Goal: Find contact information: Find contact information

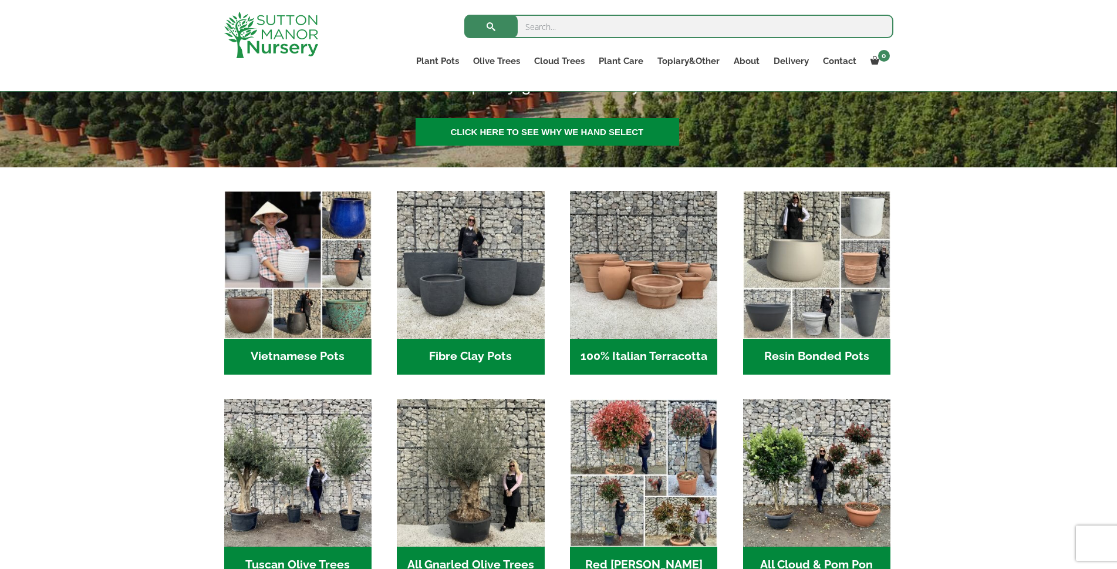
scroll to position [176, 0]
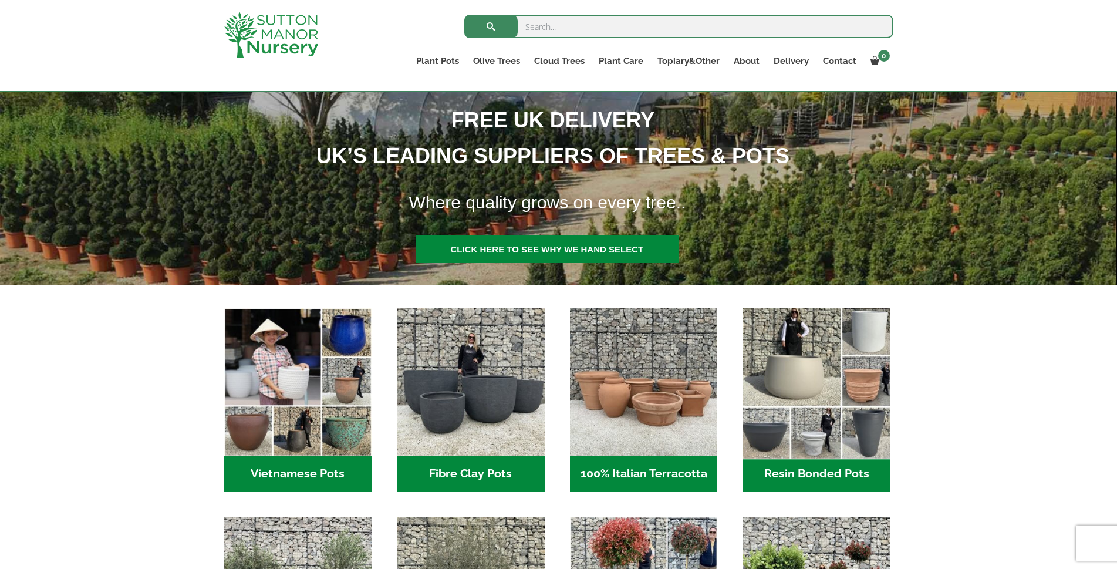
click at [862, 386] on img "Visit product category Resin Bonded Pots" at bounding box center [816, 382] width 155 height 155
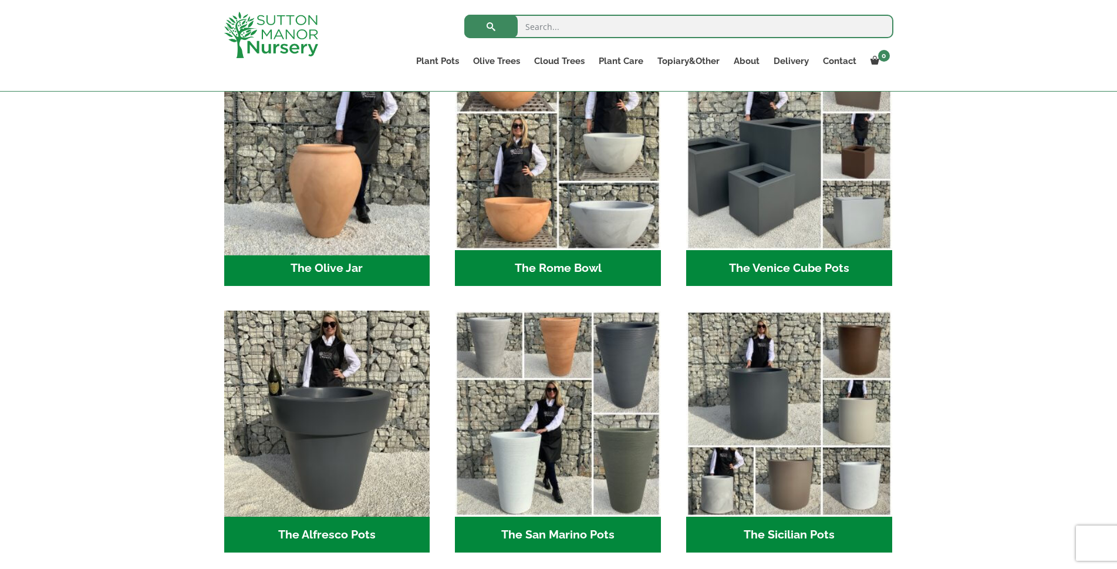
scroll to position [1212, 0]
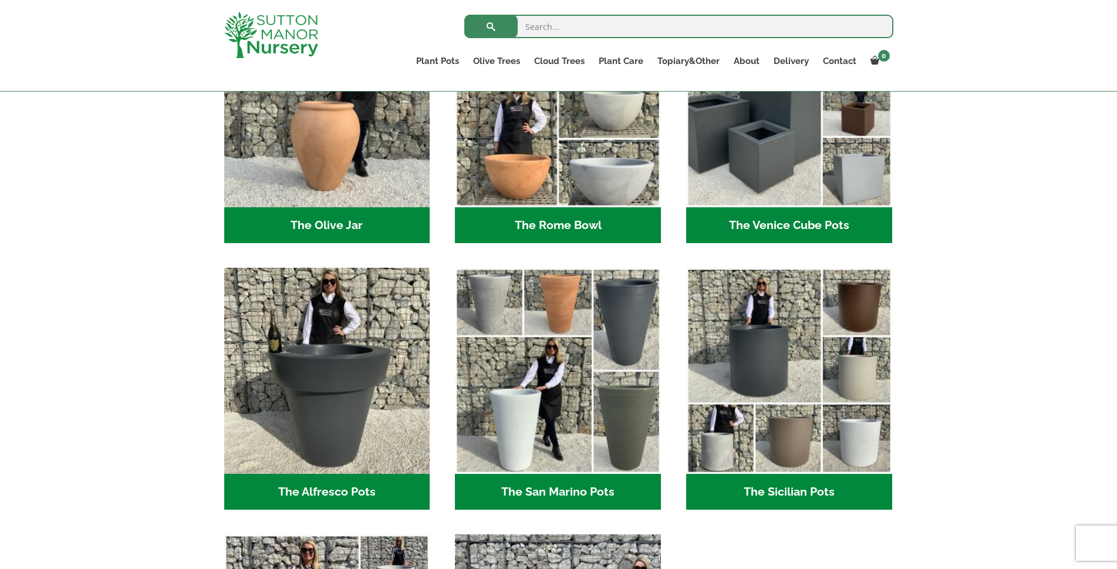
click at [810, 495] on h2 "The Sicilian Pots (18)" at bounding box center [789, 492] width 206 height 36
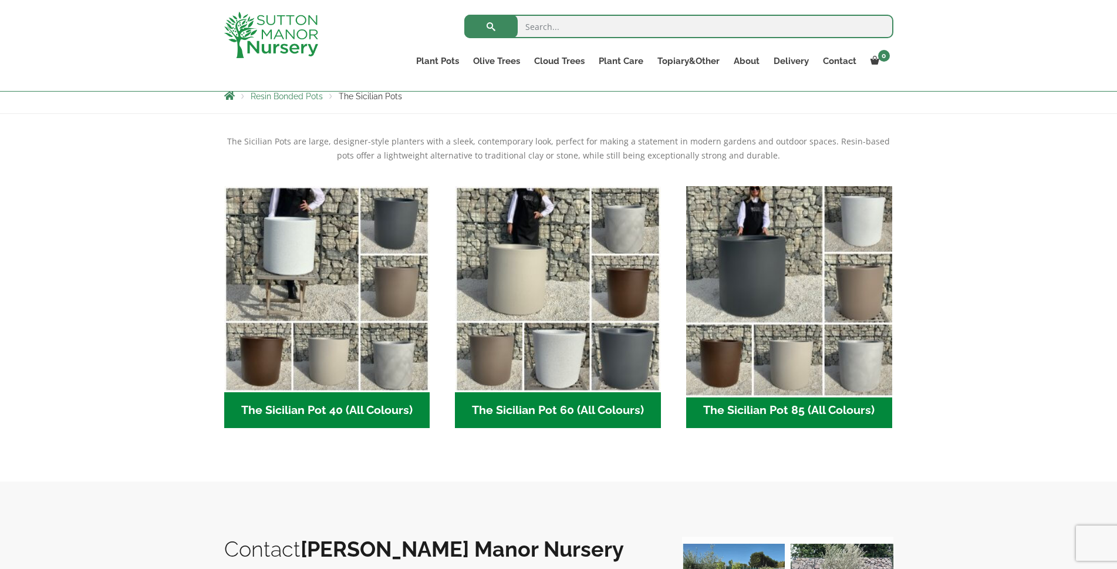
click at [782, 275] on img "Visit product category The Sicilian Pot 85 (All Colours)" at bounding box center [789, 289] width 216 height 216
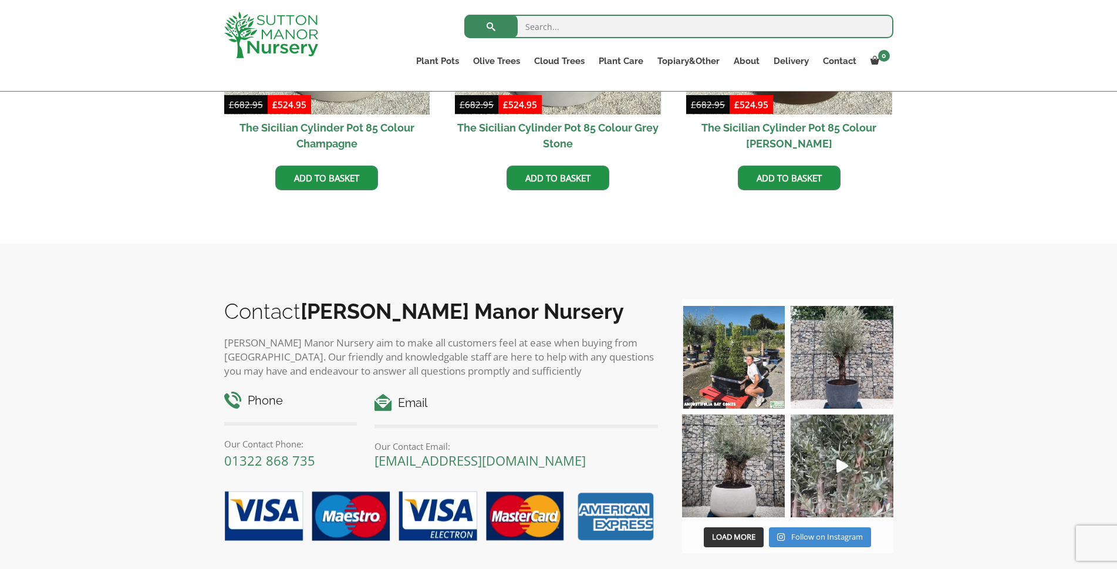
scroll to position [822, 0]
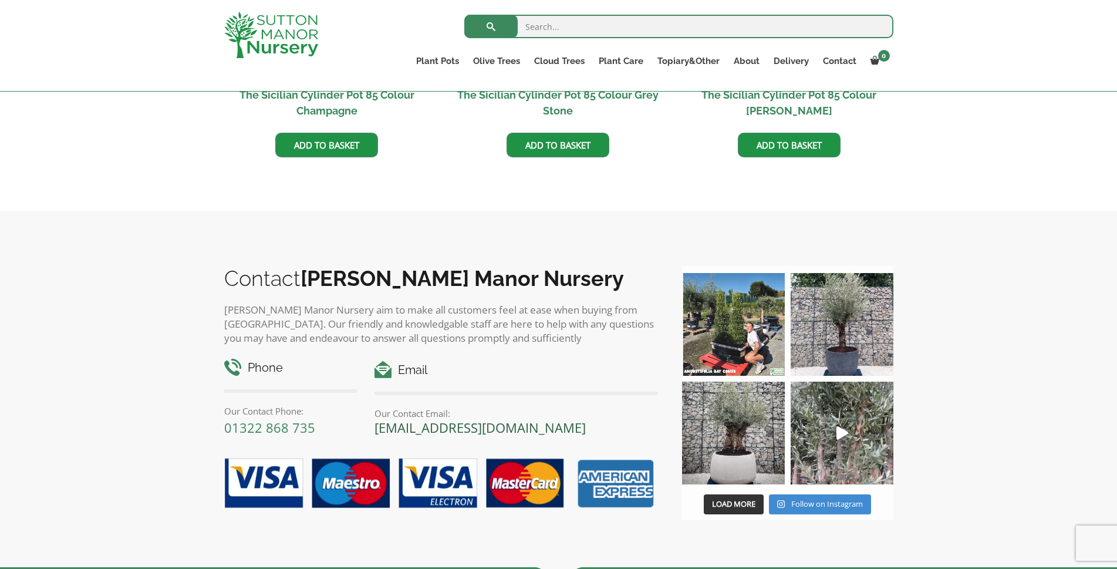
click at [459, 428] on link "[EMAIL_ADDRESS][DOMAIN_NAME]" at bounding box center [480, 428] width 211 height 18
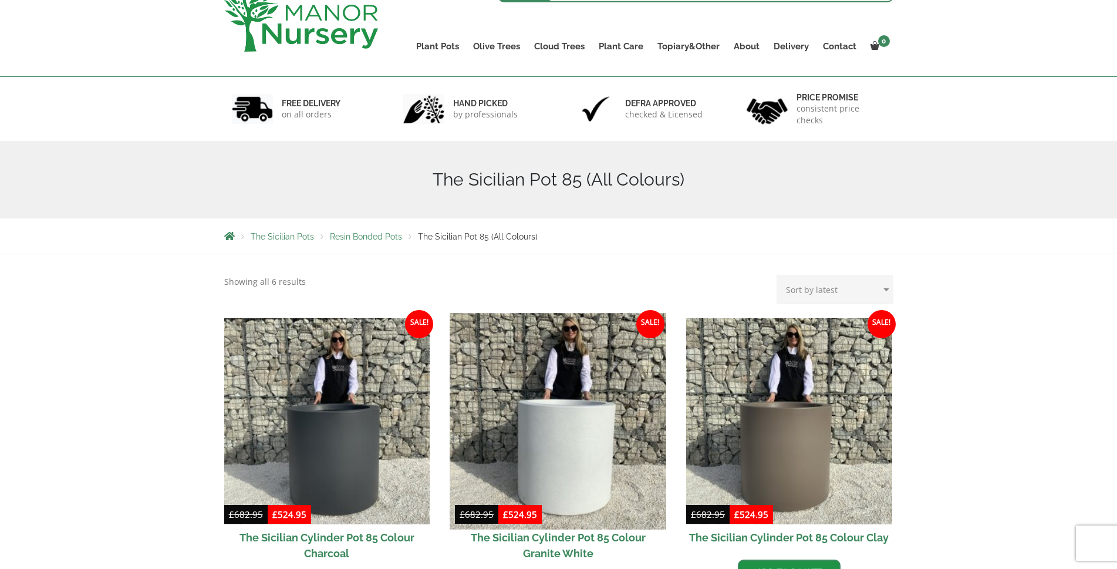
scroll to position [0, 0]
